Goal: Task Accomplishment & Management: Complete application form

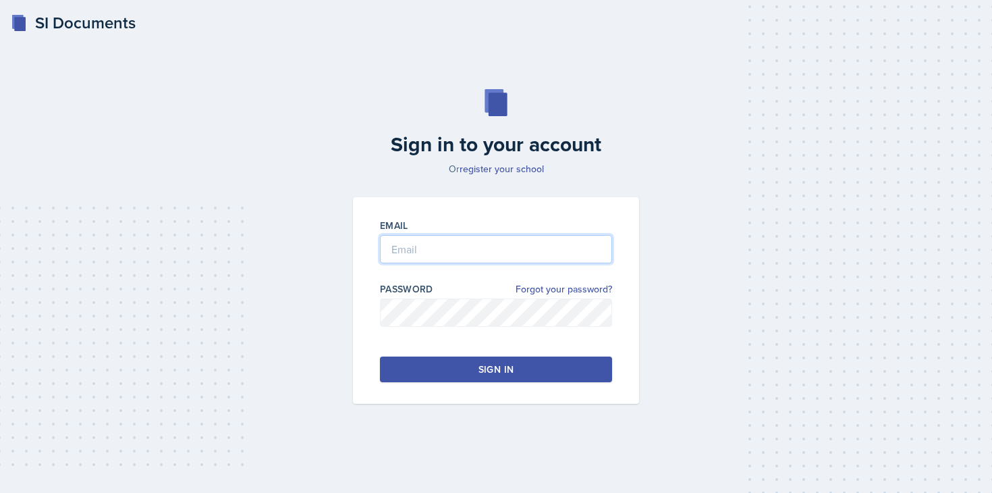
click at [504, 240] on input "email" at bounding box center [496, 249] width 232 height 28
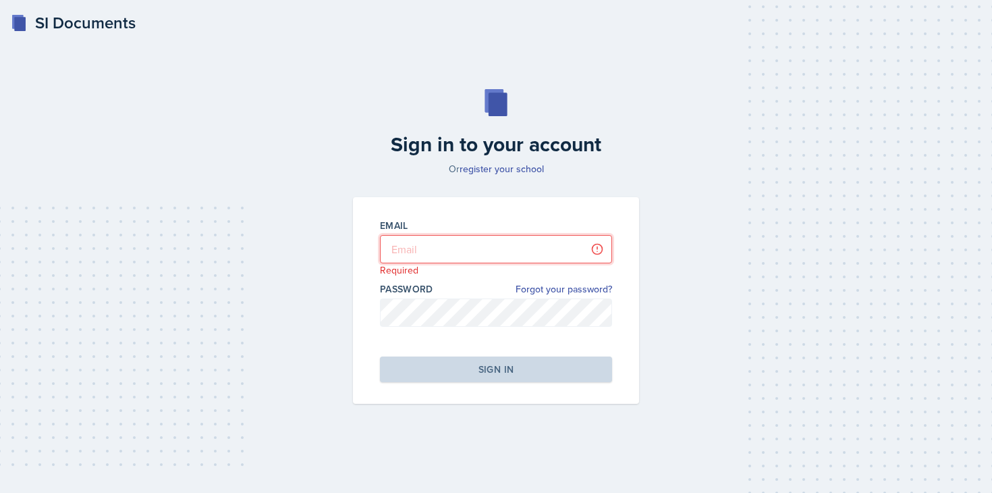
type input "[PERSON_NAME][EMAIL_ADDRESS][DOMAIN_NAME]"
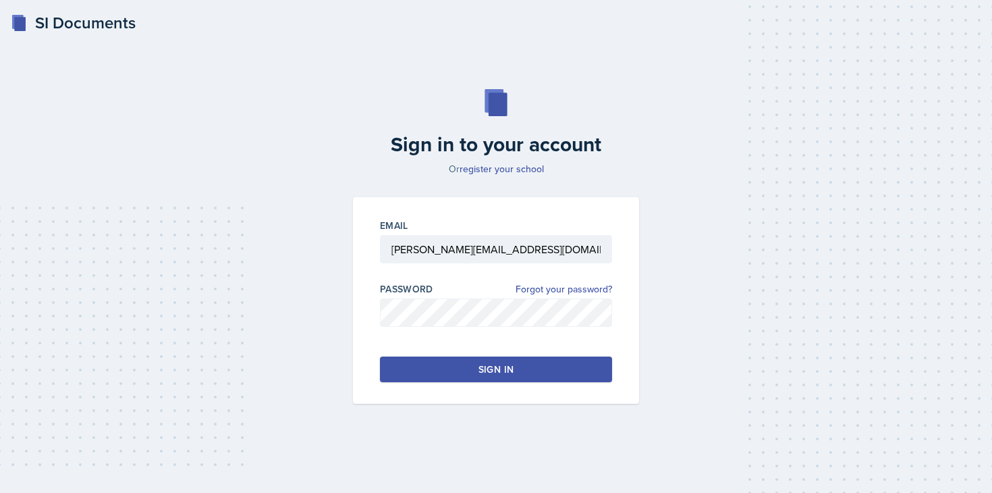
click at [437, 366] on button "Sign in" at bounding box center [496, 369] width 232 height 26
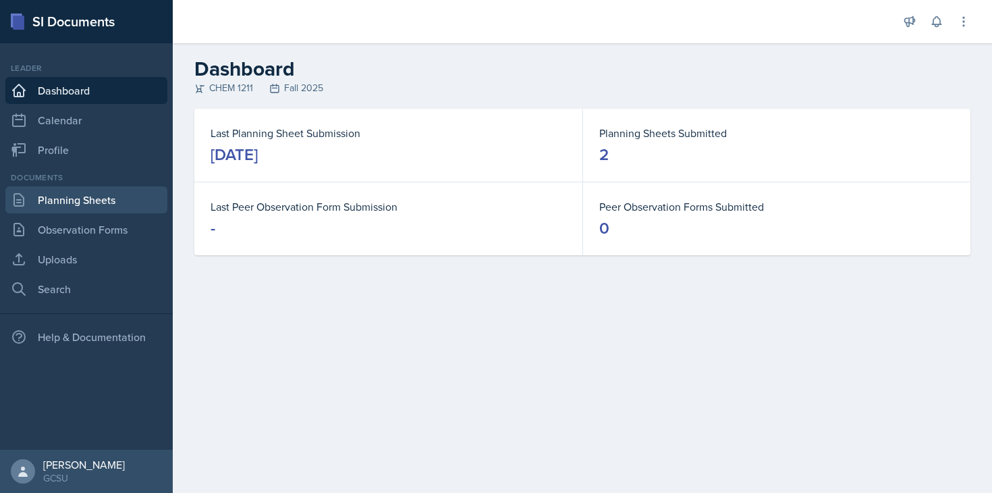
click at [88, 198] on link "Planning Sheets" at bounding box center [86, 199] width 162 height 27
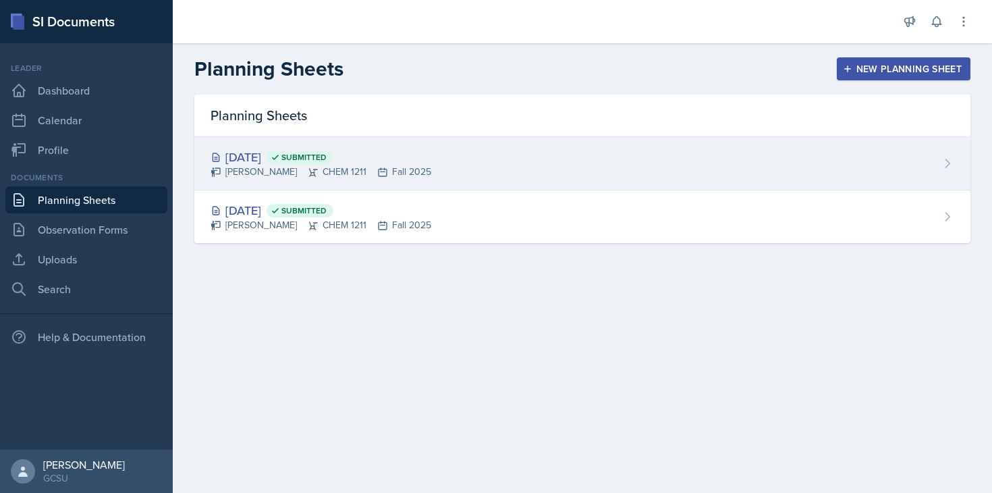
click at [441, 154] on div "[DATE] Submitted [PERSON_NAME] CHEM 1211 Fall 2025" at bounding box center [582, 163] width 776 height 53
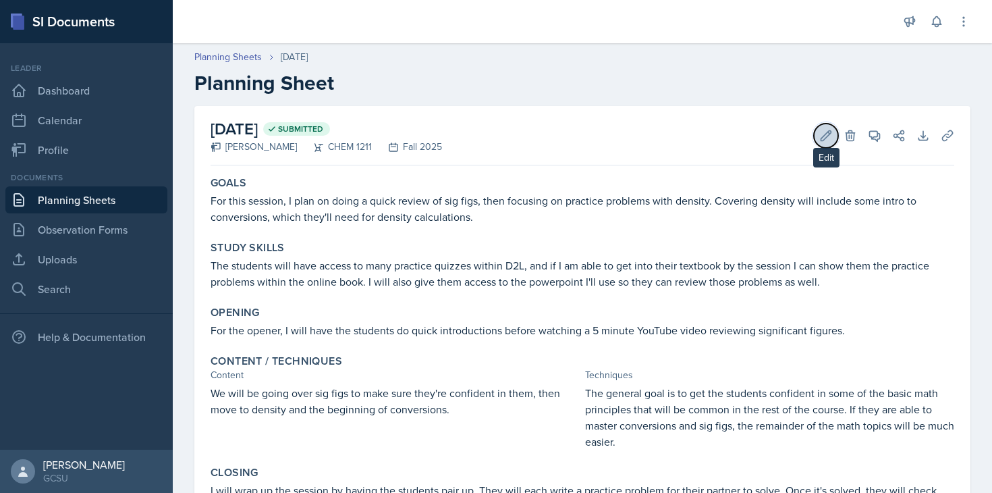
click at [736, 136] on icon at bounding box center [825, 135] width 13 height 13
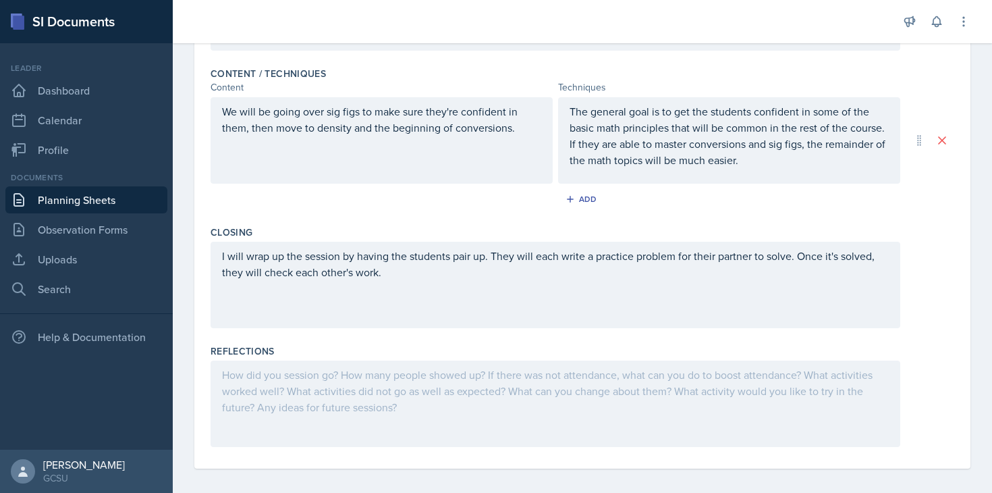
scroll to position [439, 0]
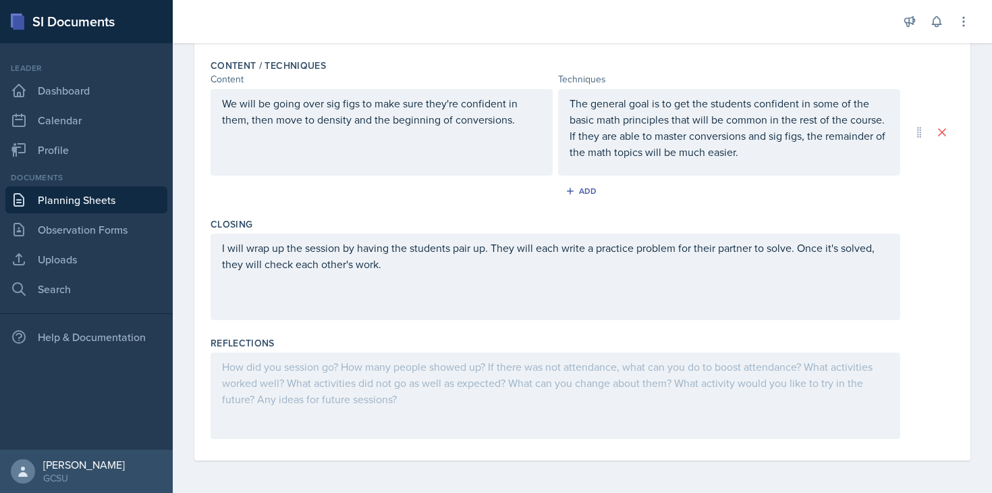
click at [431, 379] on div at bounding box center [556, 395] width 690 height 86
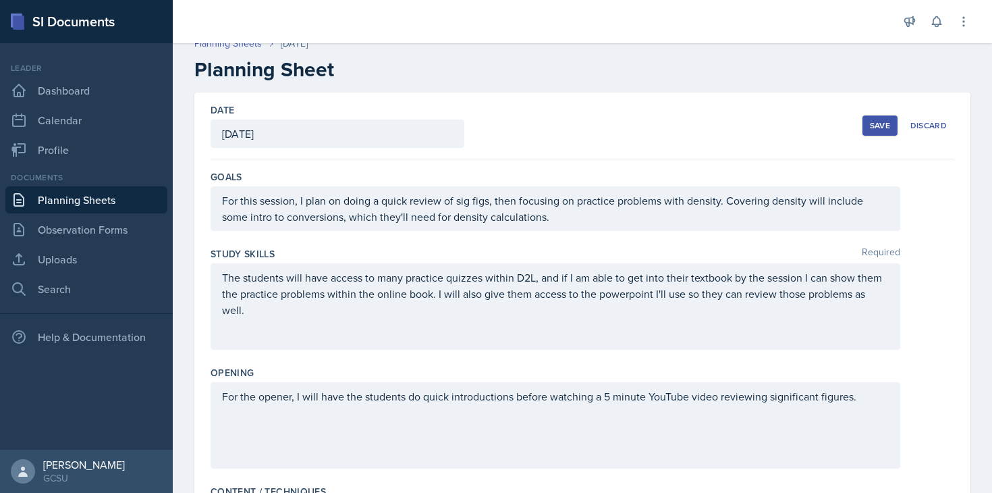
scroll to position [0, 0]
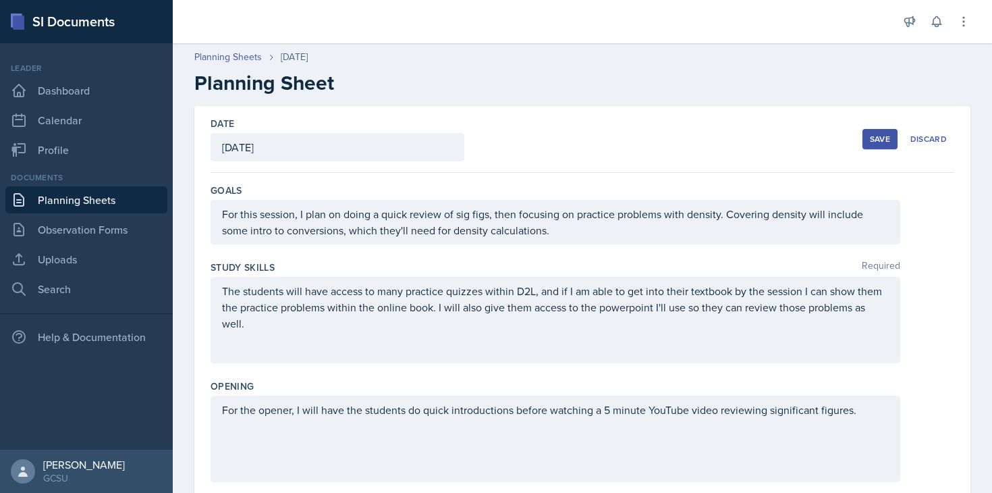
click at [736, 143] on div "Save" at bounding box center [880, 139] width 20 height 11
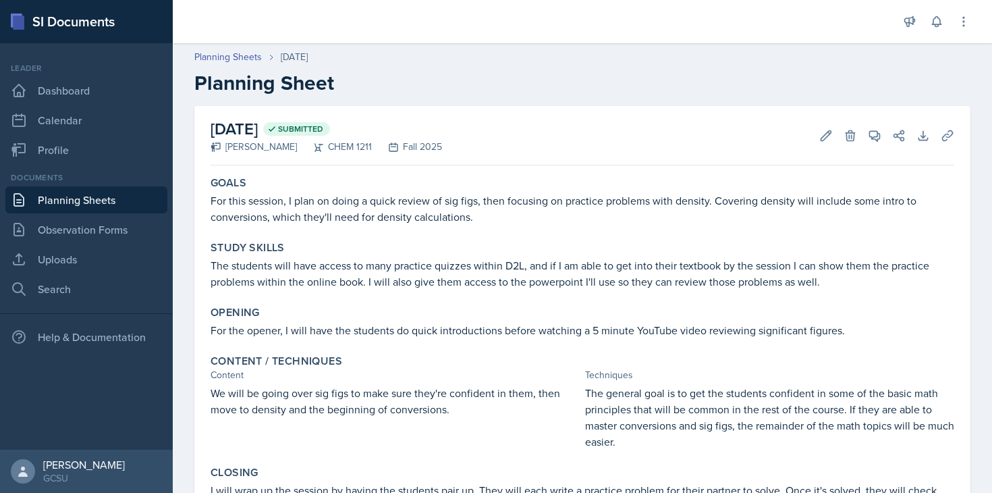
click at [119, 196] on link "Planning Sheets" at bounding box center [86, 199] width 162 height 27
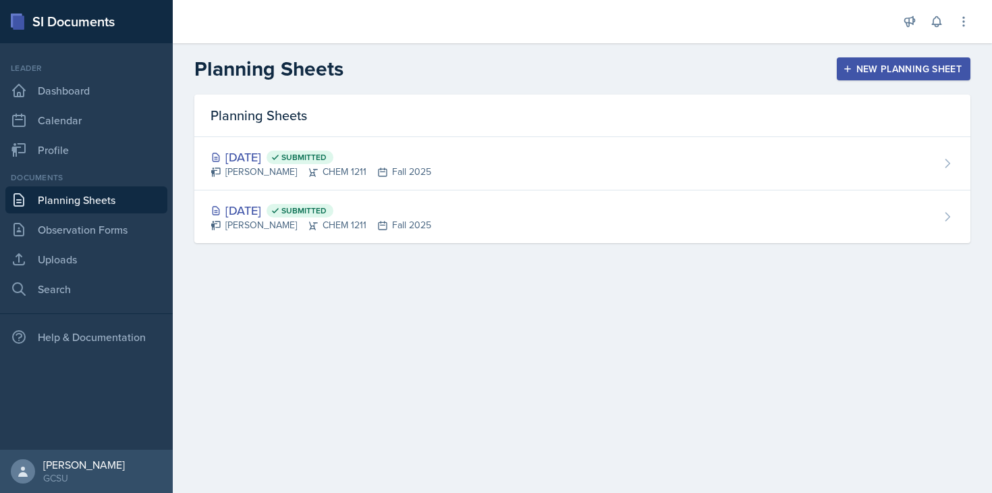
click at [736, 66] on div "New Planning Sheet" at bounding box center [903, 68] width 116 height 11
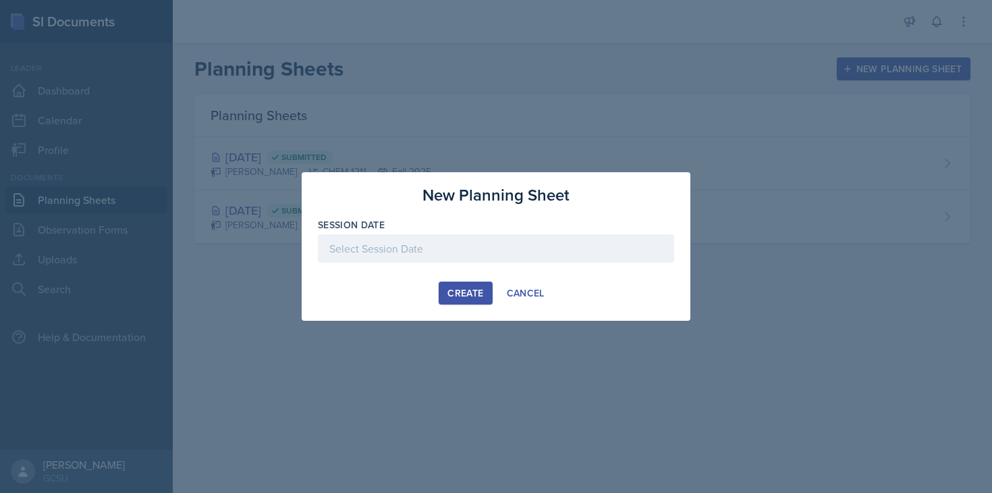
click at [569, 245] on div at bounding box center [496, 248] width 356 height 28
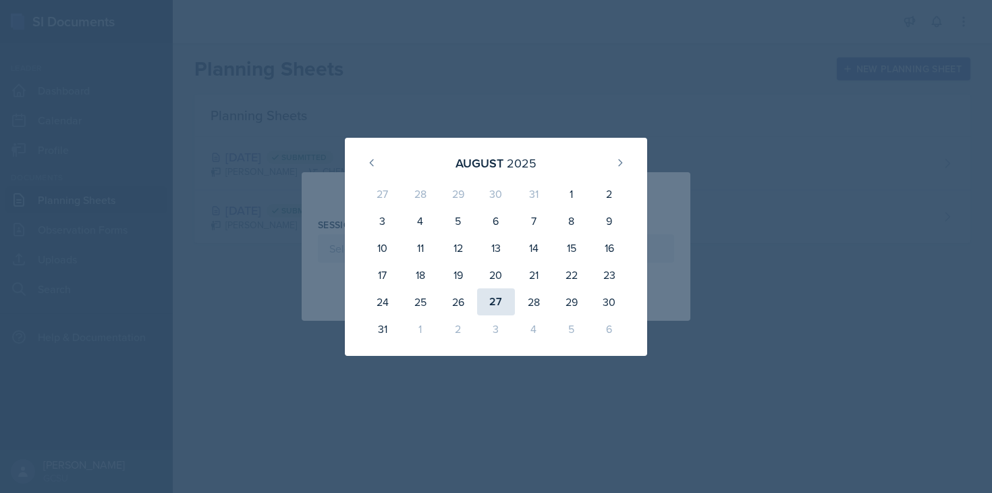
click at [502, 298] on div "27" at bounding box center [496, 301] width 38 height 27
type input "[DATE]"
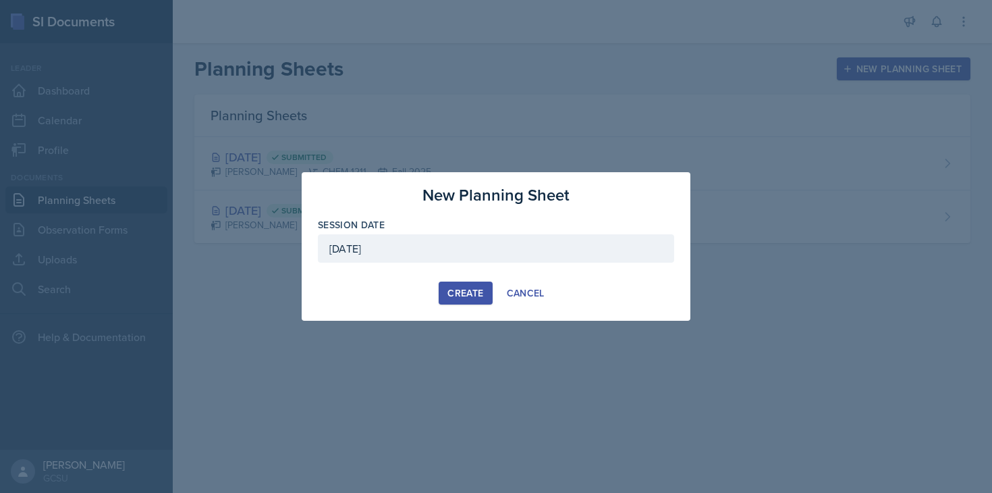
click at [460, 297] on div "Create" at bounding box center [465, 292] width 36 height 11
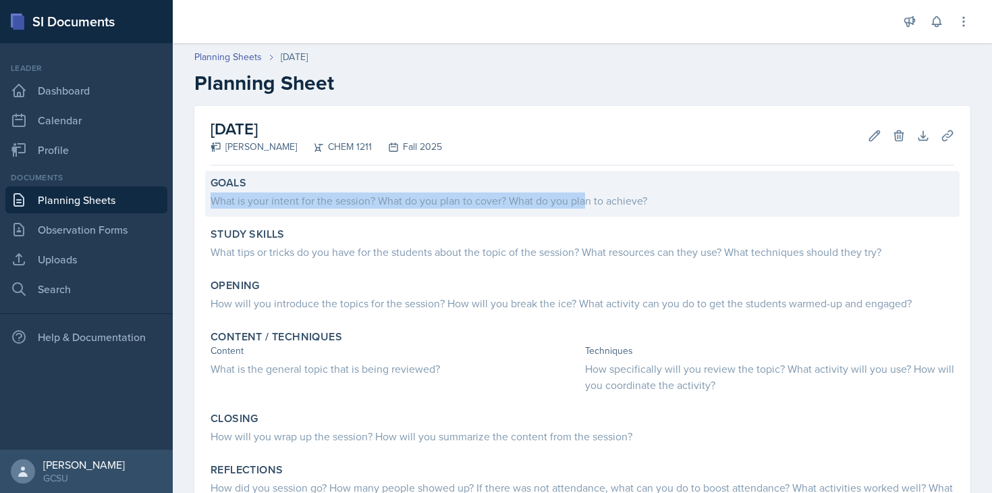
click at [584, 192] on div "What is your intent for the session? What do you plan to cover? What do you pla…" at bounding box center [583, 200] width 744 height 16
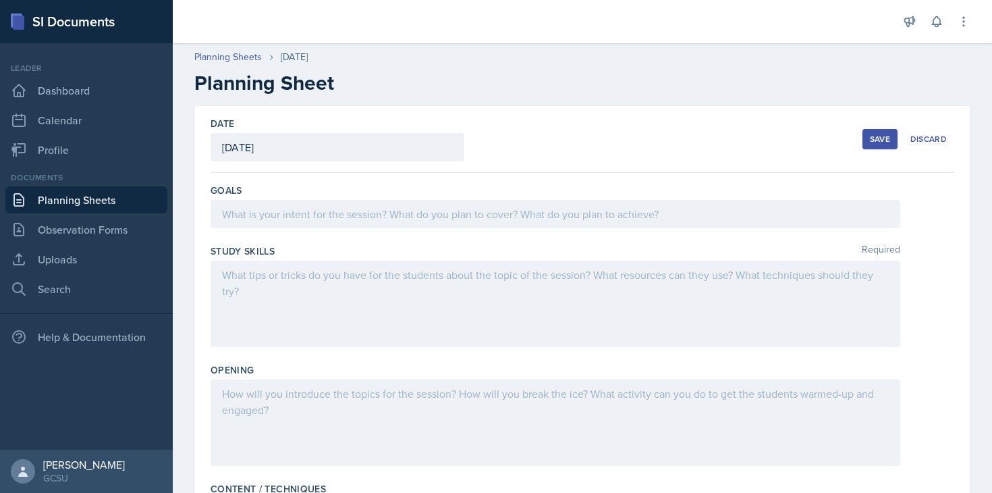
click at [528, 227] on div at bounding box center [556, 214] width 690 height 28
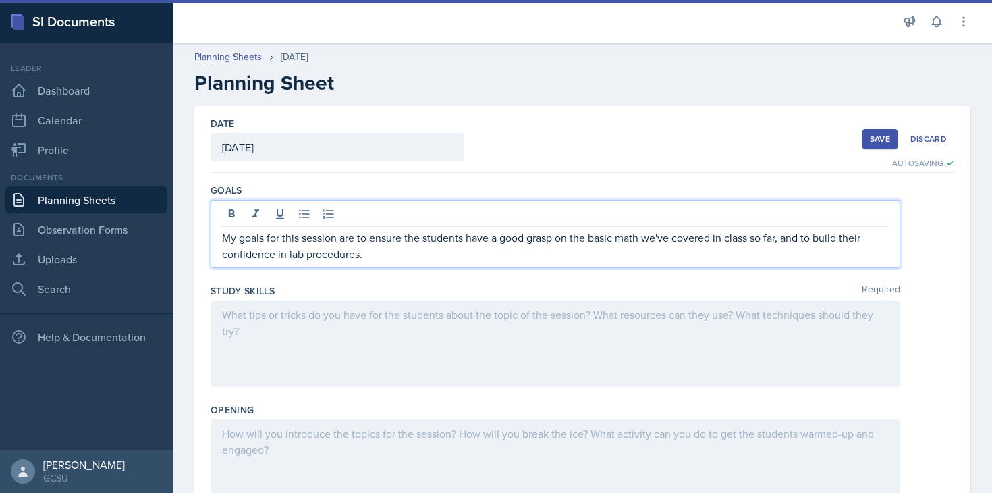
click at [455, 356] on div at bounding box center [556, 343] width 690 height 86
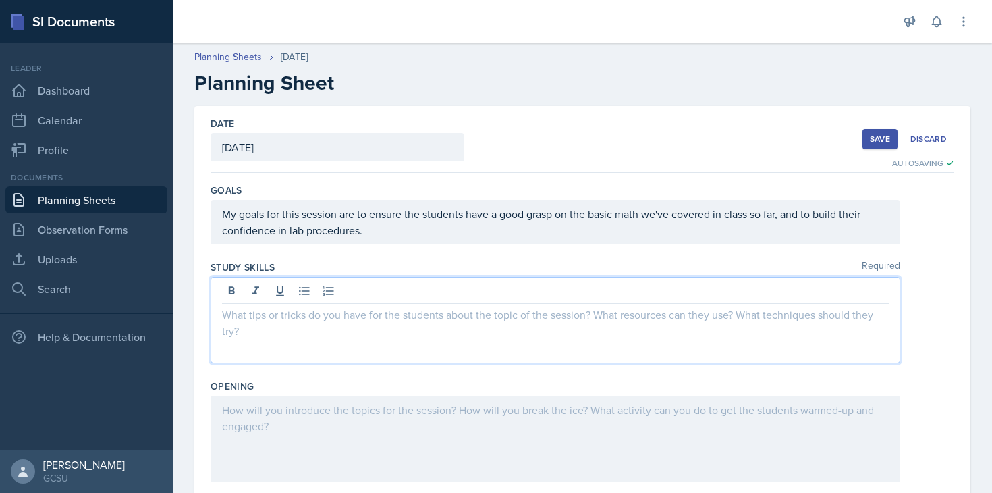
scroll to position [15, 0]
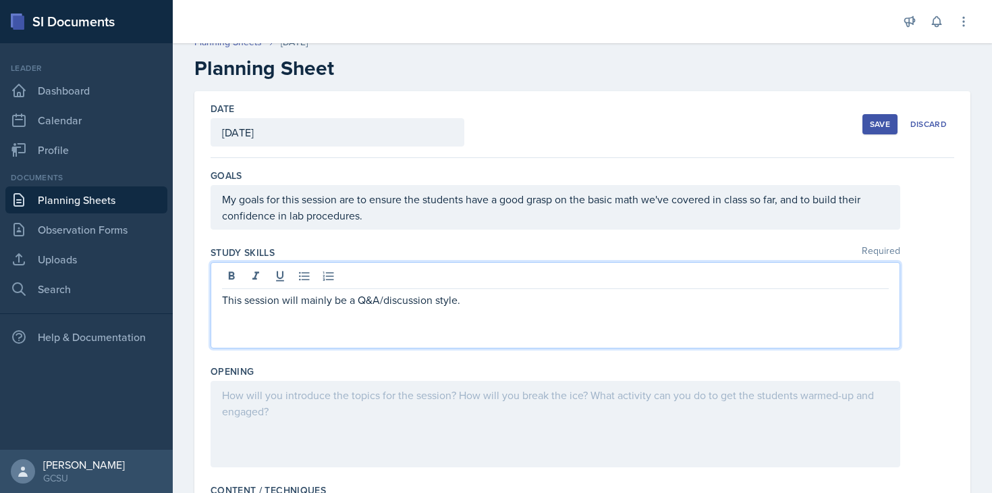
click at [354, 300] on p "This session will mainly be a Q&A/discussion style." at bounding box center [555, 300] width 667 height 16
click at [513, 296] on p "This session will mainly be in Q&A/discussion style." at bounding box center [555, 300] width 667 height 16
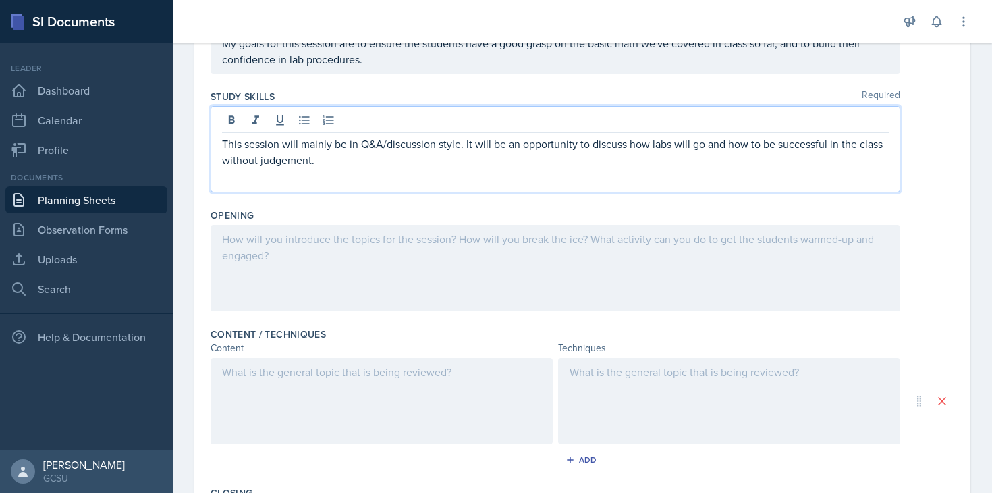
click at [316, 272] on div at bounding box center [556, 268] width 690 height 86
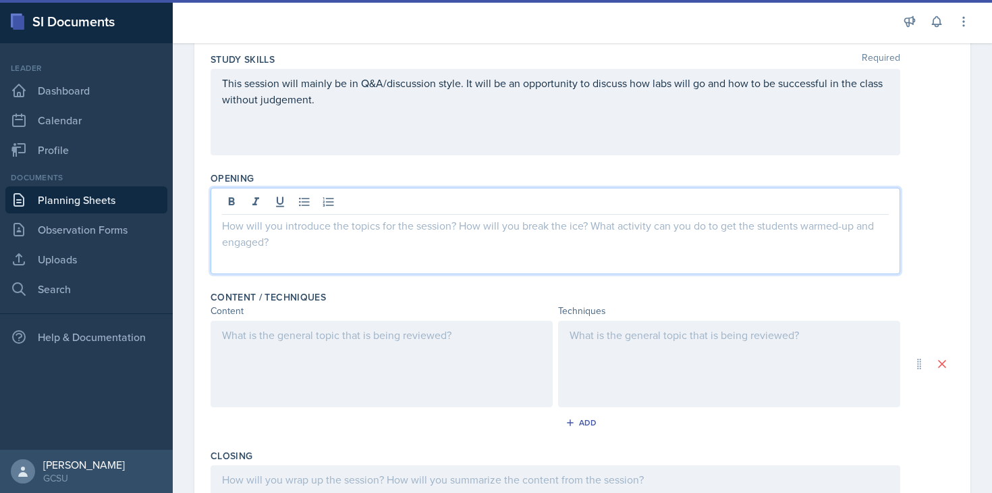
scroll to position [214, 0]
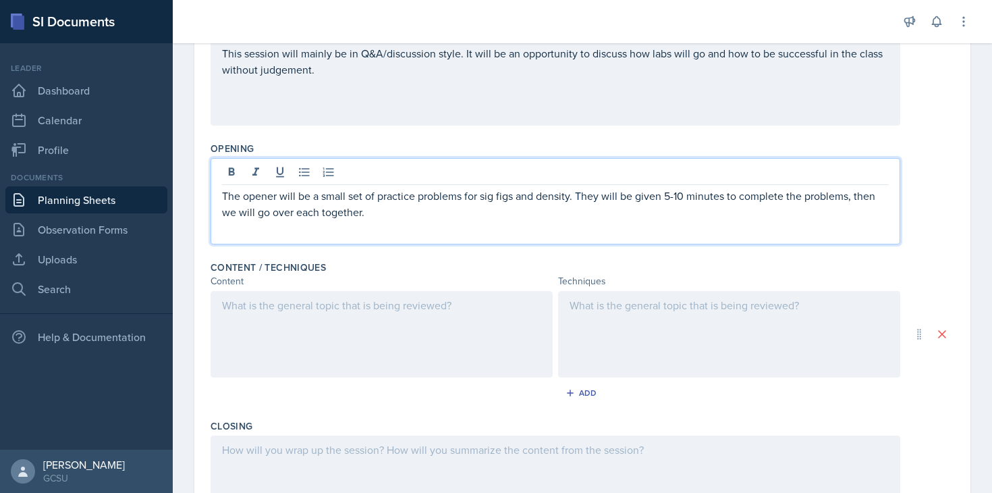
click at [395, 348] on div at bounding box center [382, 334] width 342 height 86
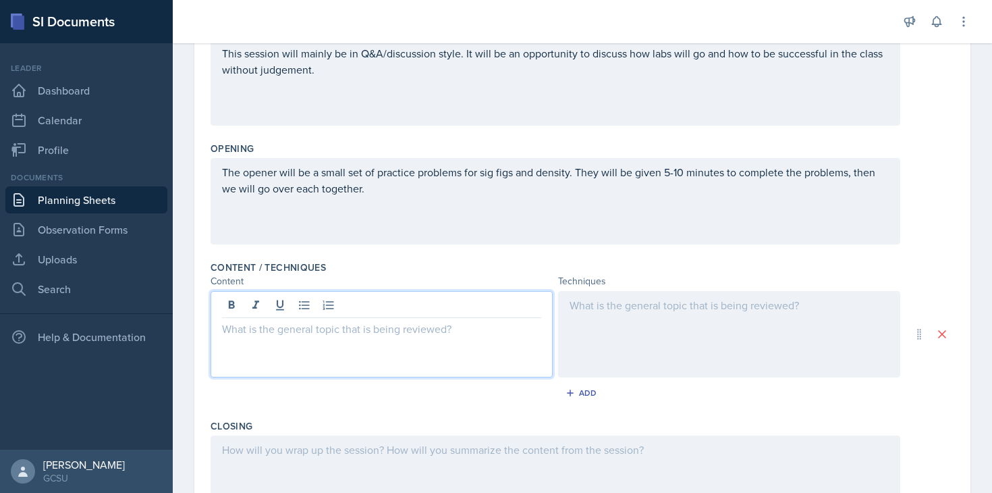
scroll to position [261, 0]
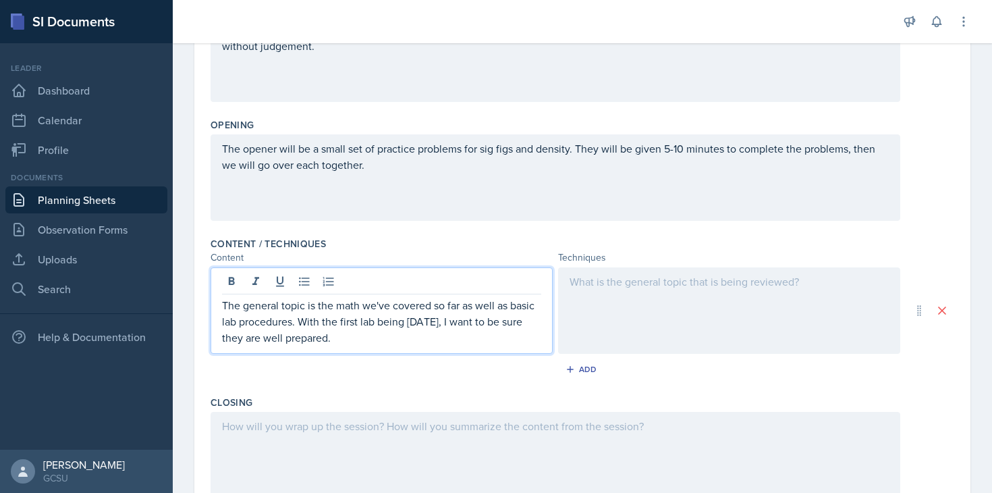
click at [640, 296] on div at bounding box center [729, 310] width 342 height 86
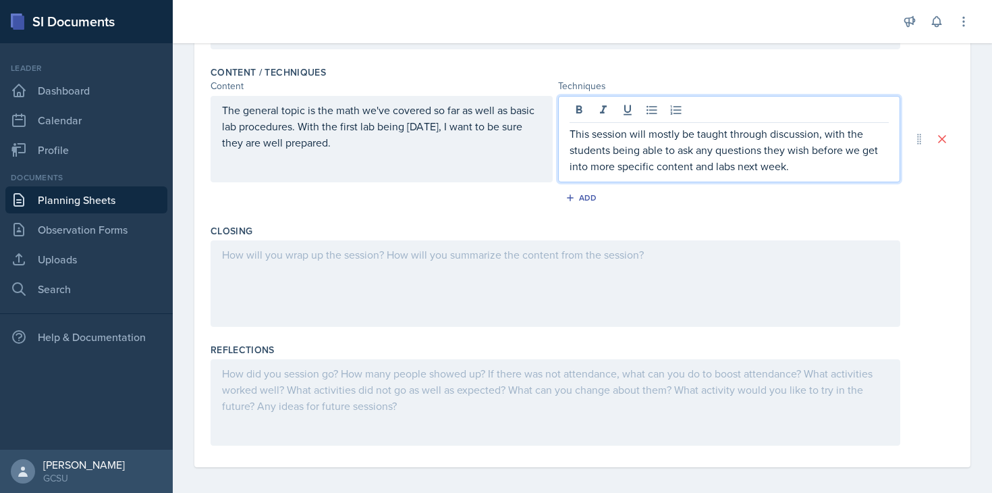
scroll to position [439, 0]
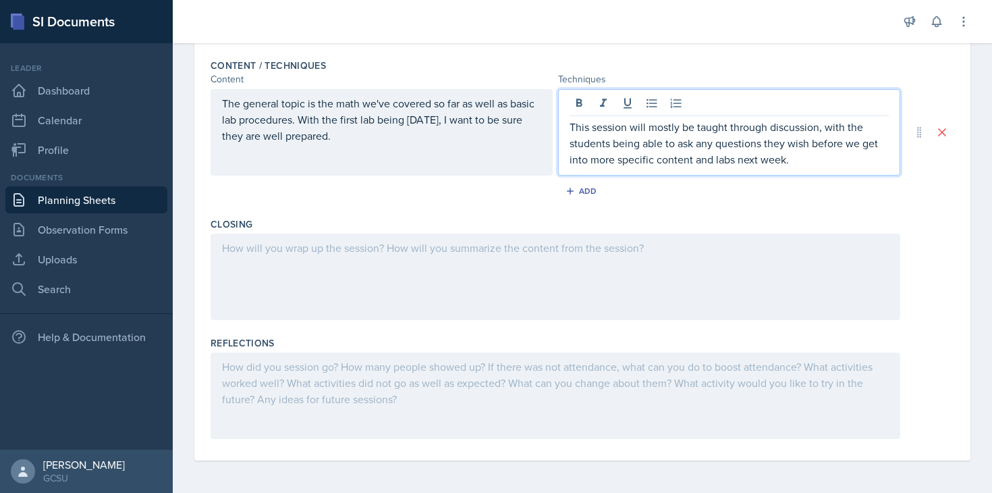
click at [591, 279] on div at bounding box center [556, 276] width 690 height 86
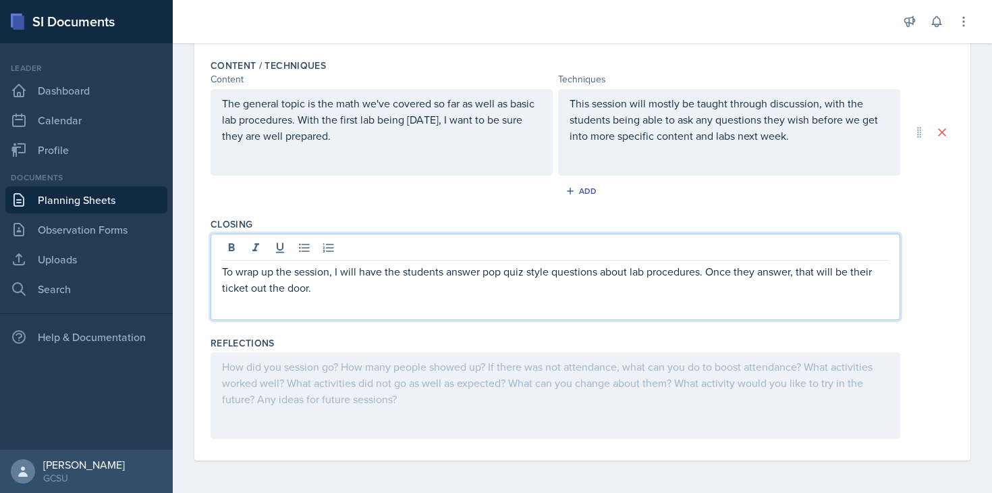
scroll to position [429, 0]
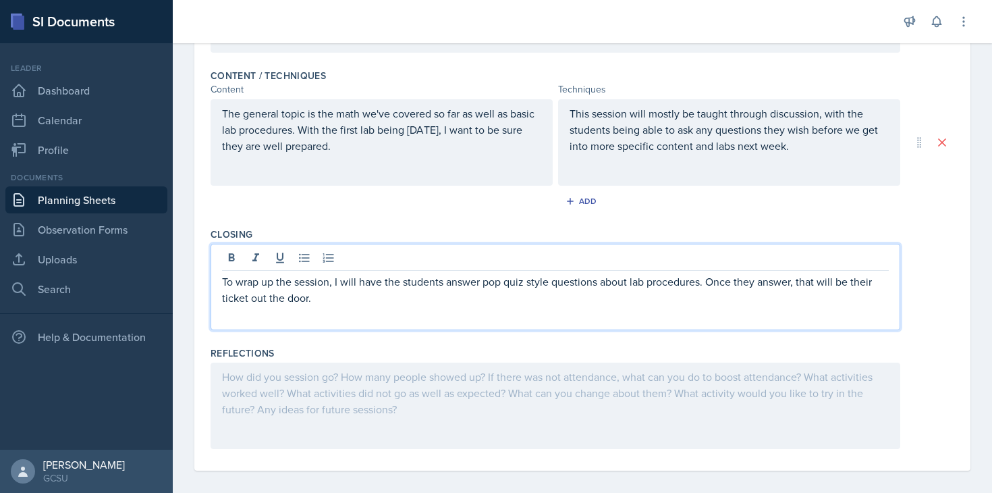
click at [736, 346] on div "Reflections" at bounding box center [583, 352] width 744 height 13
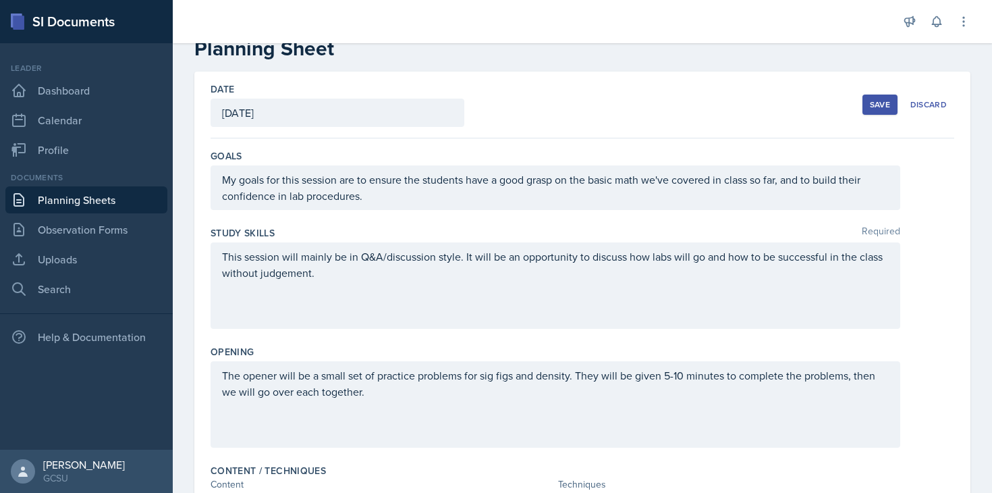
scroll to position [0, 0]
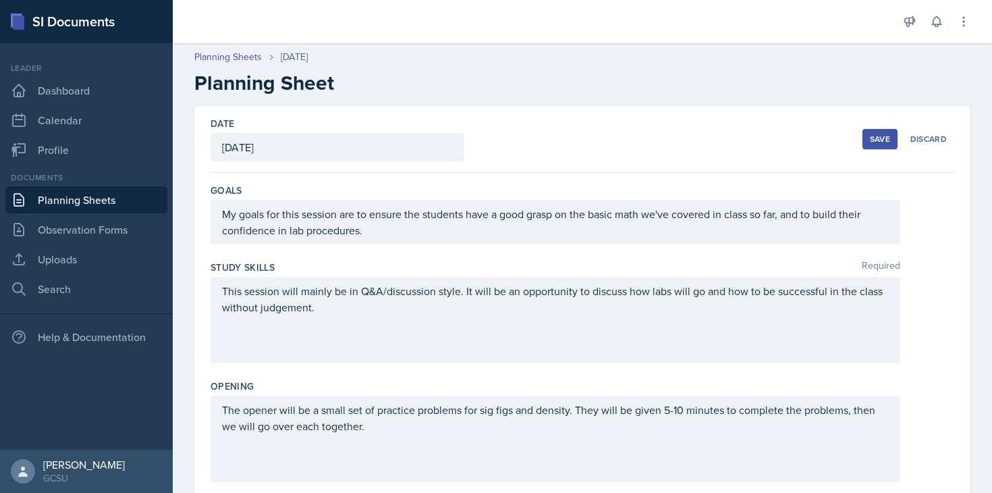
click at [736, 144] on button "Save" at bounding box center [879, 139] width 35 height 20
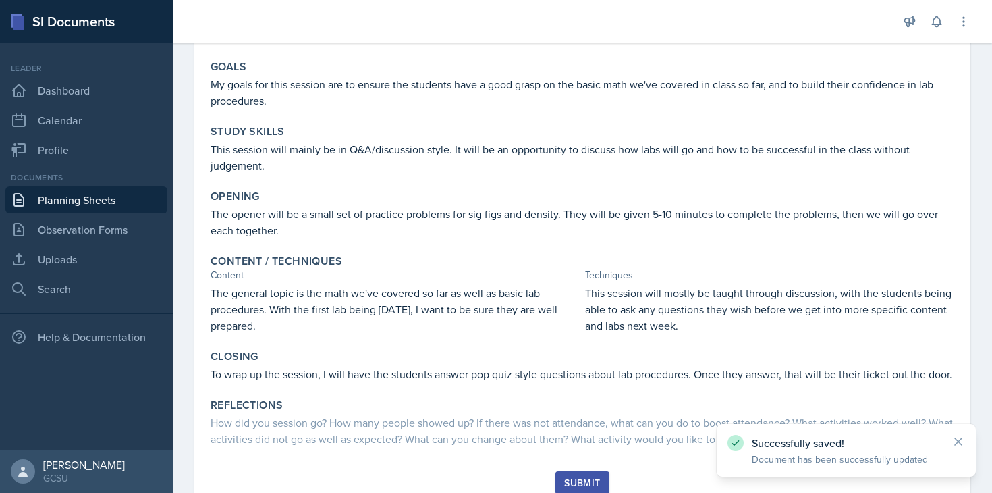
scroll to position [182, 0]
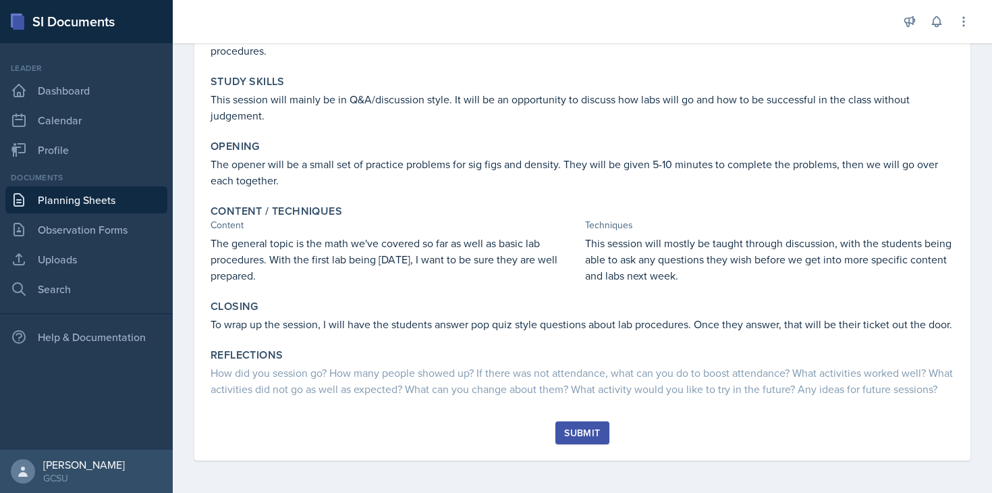
click at [583, 431] on div "Submit" at bounding box center [582, 432] width 36 height 11
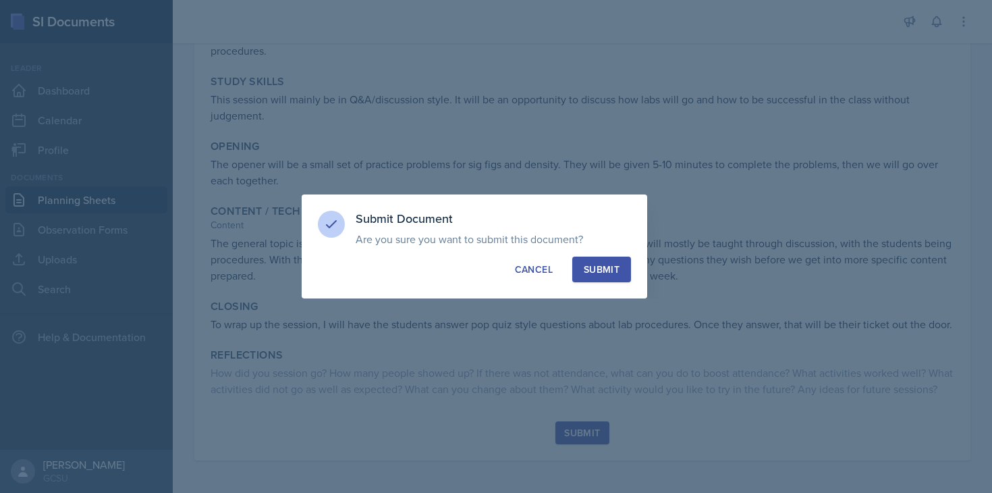
click at [620, 264] on button "Submit" at bounding box center [601, 269] width 59 height 26
